Goal: Task Accomplishment & Management: Manage account settings

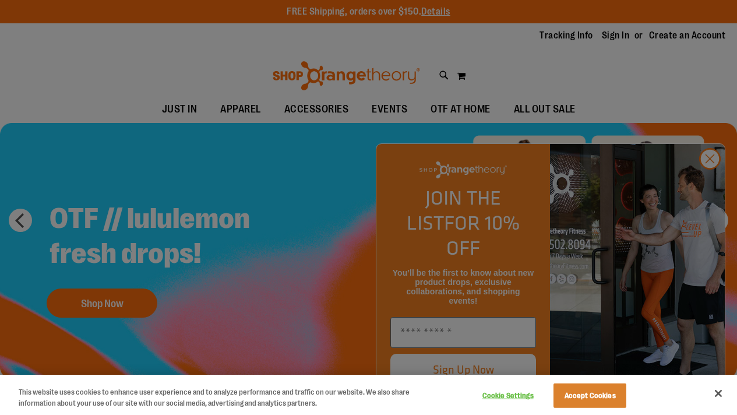
click at [612, 34] on div at bounding box center [368, 207] width 737 height 415
click at [605, 38] on div at bounding box center [368, 207] width 737 height 415
click at [717, 393] on button "Close" at bounding box center [719, 394] width 26 height 26
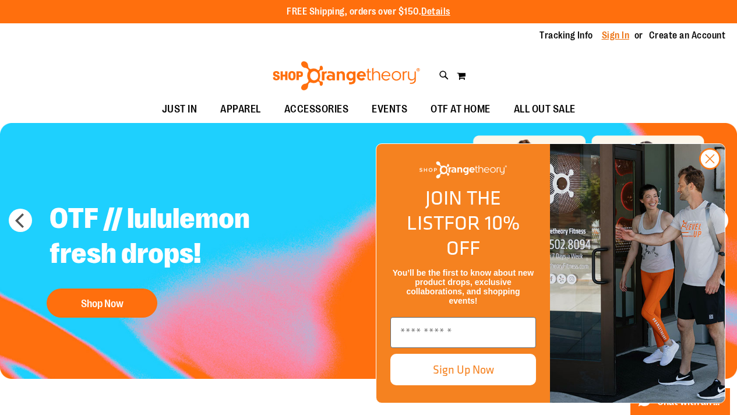
click at [602, 33] on link "Sign In" at bounding box center [616, 35] width 28 height 13
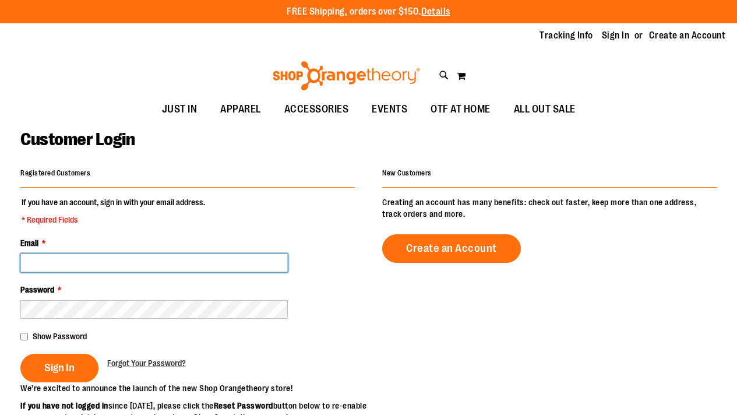
click at [73, 262] on input "Email *" at bounding box center [153, 262] width 267 height 19
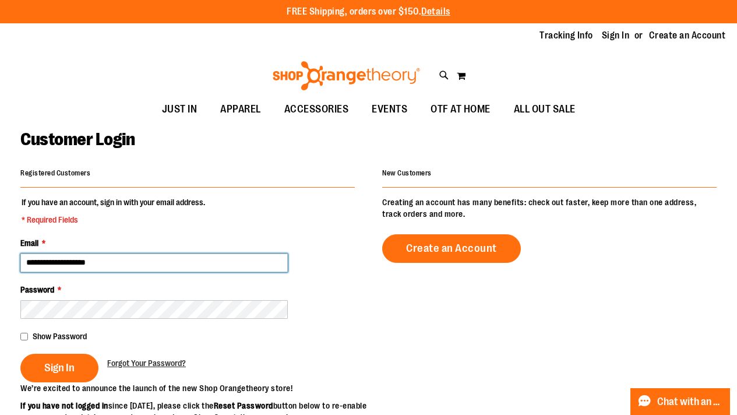
type input "**********"
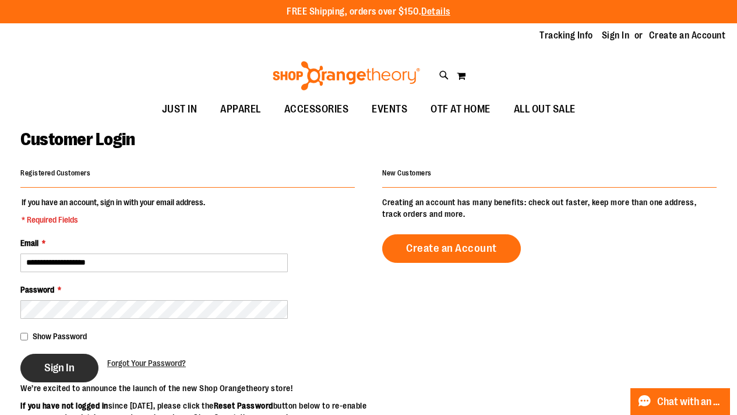
click at [66, 367] on span "Sign In" at bounding box center [59, 367] width 30 height 13
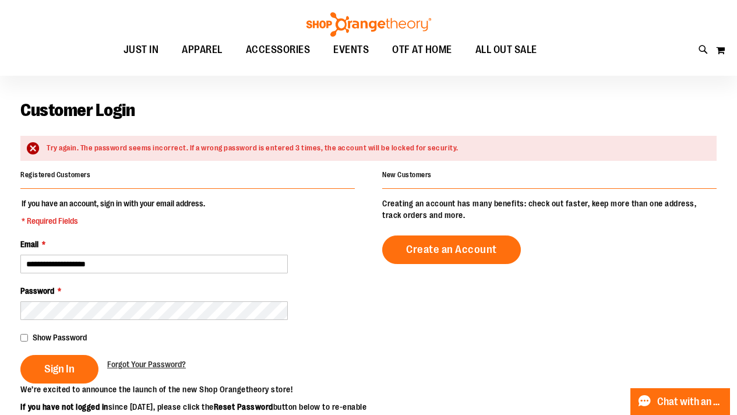
scroll to position [55, 0]
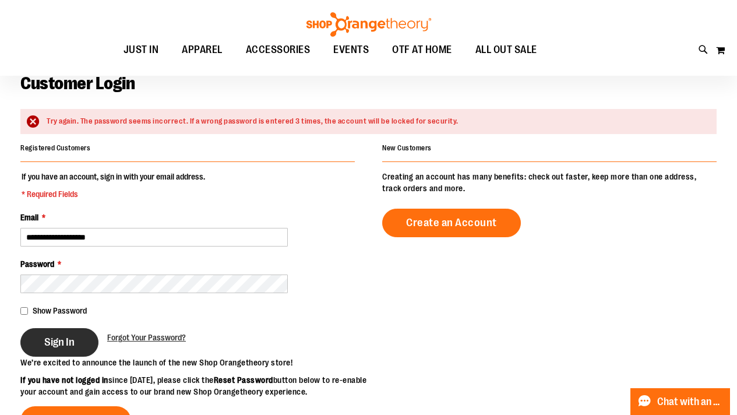
click at [63, 343] on span "Sign In" at bounding box center [59, 342] width 30 height 13
